Goal: Task Accomplishment & Management: Manage account settings

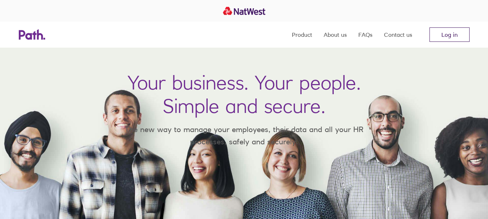
click at [452, 37] on link "Log in" at bounding box center [450, 34] width 40 height 14
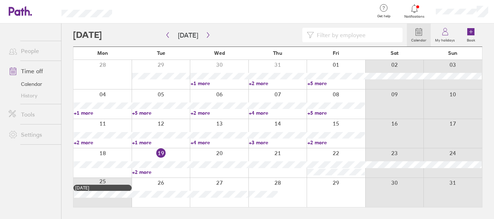
click at [34, 71] on link "Time off" at bounding box center [32, 71] width 58 height 14
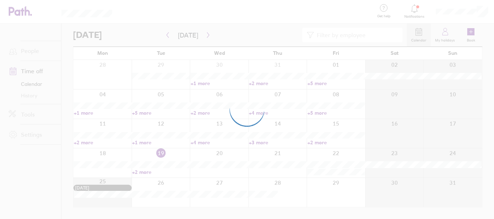
click at [34, 71] on div at bounding box center [247, 109] width 494 height 219
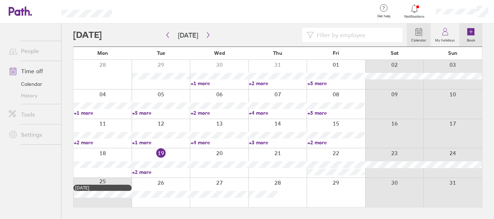
click at [469, 30] on icon at bounding box center [470, 31] width 7 height 7
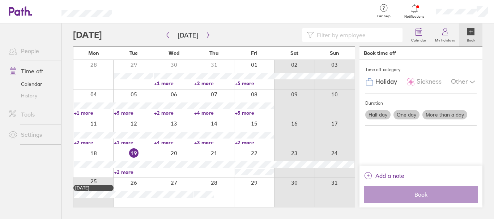
click at [209, 155] on div at bounding box center [214, 163] width 40 height 29
click at [210, 156] on div at bounding box center [214, 163] width 40 height 29
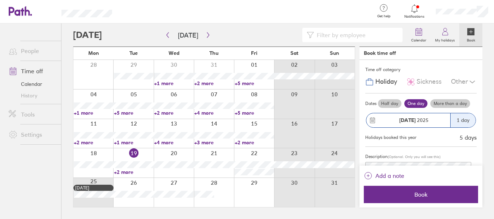
click at [455, 119] on div "1 day" at bounding box center [462, 121] width 25 height 14
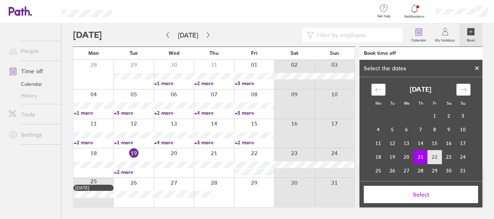
click at [433, 157] on td "22" at bounding box center [435, 157] width 14 height 14
click at [416, 156] on td "21" at bounding box center [421, 157] width 14 height 14
click at [461, 90] on icon "Move forward to switch to the next month." at bounding box center [463, 89] width 7 height 7
click at [380, 90] on div "Move backward to switch to the previous month." at bounding box center [378, 90] width 14 height 12
click at [430, 154] on td "22" at bounding box center [435, 157] width 14 height 14
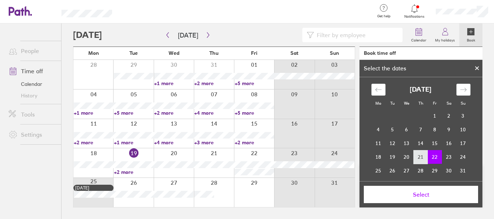
click at [415, 158] on td "21" at bounding box center [421, 157] width 14 height 14
click at [416, 195] on span "Select" at bounding box center [421, 195] width 104 height 7
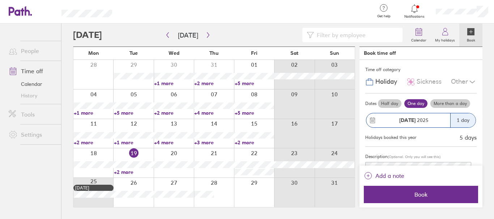
click at [447, 104] on label "More than a day" at bounding box center [450, 103] width 40 height 9
click at [0, 0] on input "More than a day" at bounding box center [0, 0] width 0 height 0
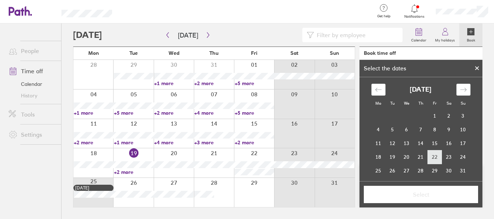
click at [437, 156] on td "22" at bounding box center [435, 157] width 14 height 14
click at [431, 157] on td "22" at bounding box center [435, 157] width 14 height 14
click at [433, 155] on td "22" at bounding box center [435, 157] width 14 height 14
click at [434, 155] on td "22" at bounding box center [435, 157] width 14 height 14
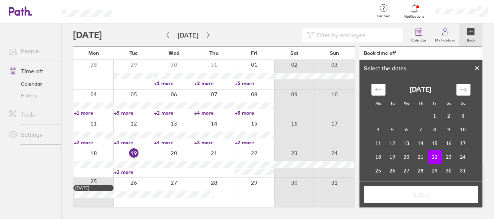
click at [434, 155] on td "22" at bounding box center [435, 157] width 14 height 14
click at [477, 67] on icon at bounding box center [476, 68] width 5 height 4
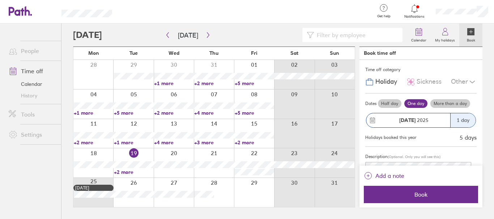
click at [444, 104] on label "More than a day" at bounding box center [450, 103] width 40 height 9
click at [0, 0] on input "More than a day" at bounding box center [0, 0] width 0 height 0
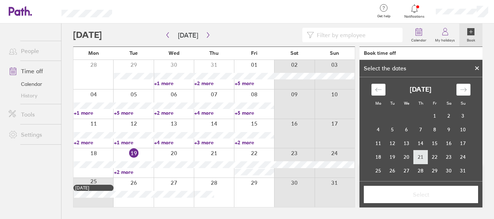
click at [416, 154] on td "21" at bounding box center [421, 157] width 14 height 14
click at [431, 155] on td "22" at bounding box center [435, 157] width 14 height 14
click at [434, 198] on span "Select" at bounding box center [421, 195] width 104 height 7
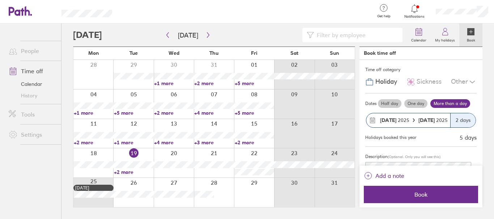
scroll to position [36, 0]
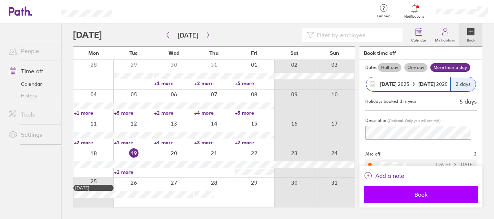
click at [421, 192] on span "Book" at bounding box center [421, 195] width 104 height 7
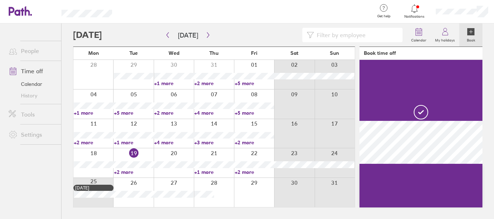
scroll to position [0, 0]
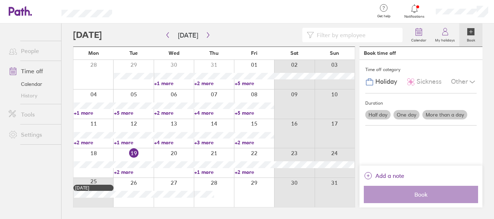
click at [214, 156] on div at bounding box center [214, 163] width 40 height 29
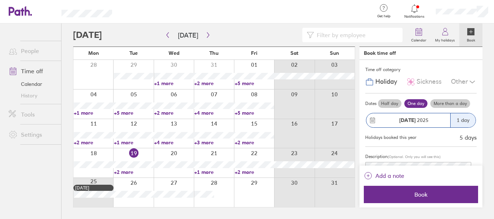
click at [212, 144] on link "+3 more" at bounding box center [213, 143] width 39 height 7
